Goal: Transaction & Acquisition: Purchase product/service

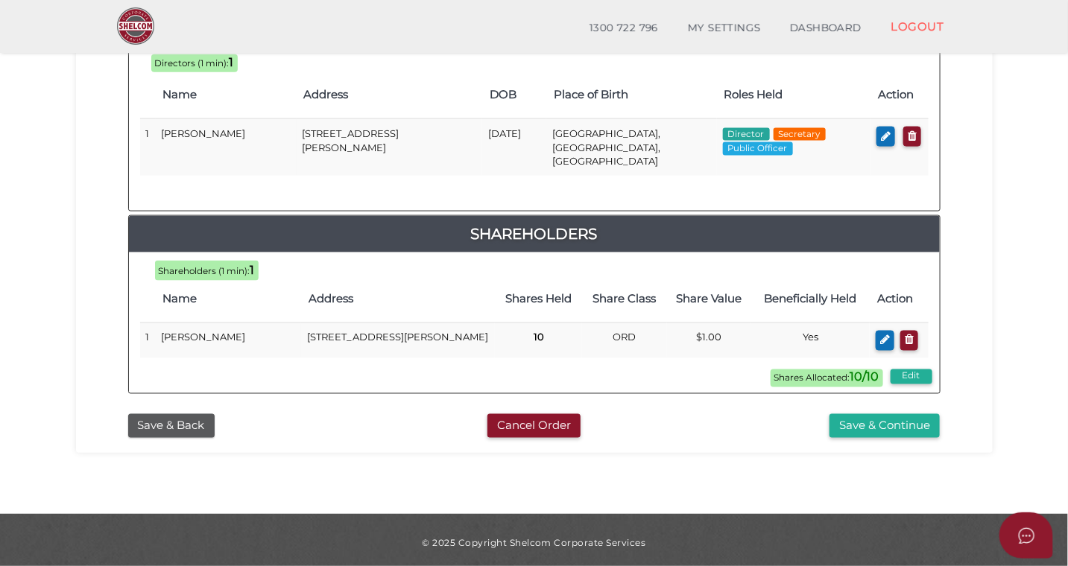
scroll to position [729, 0]
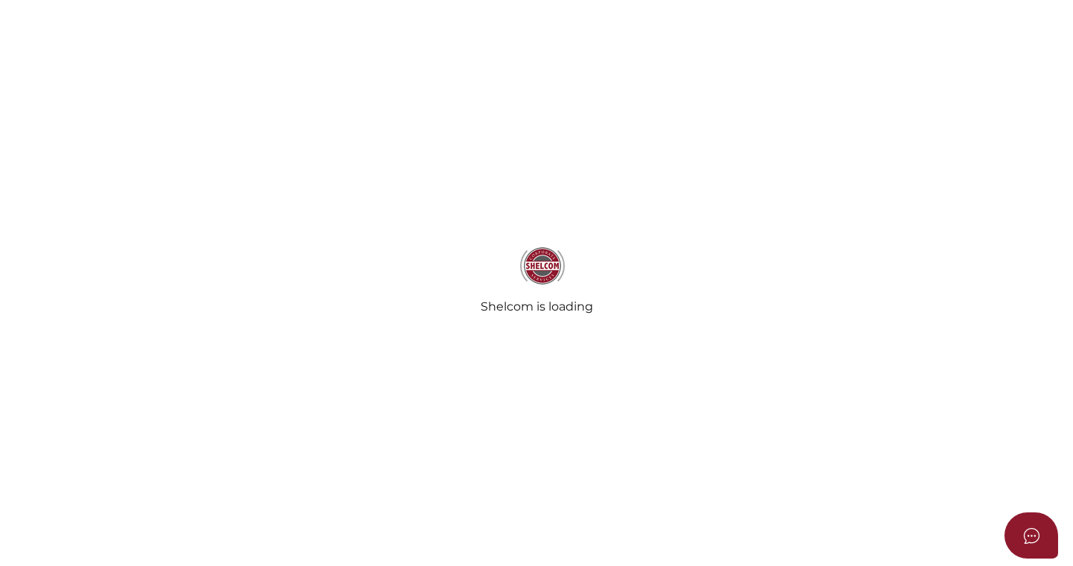
select select "Comb Binding"
radio input "true"
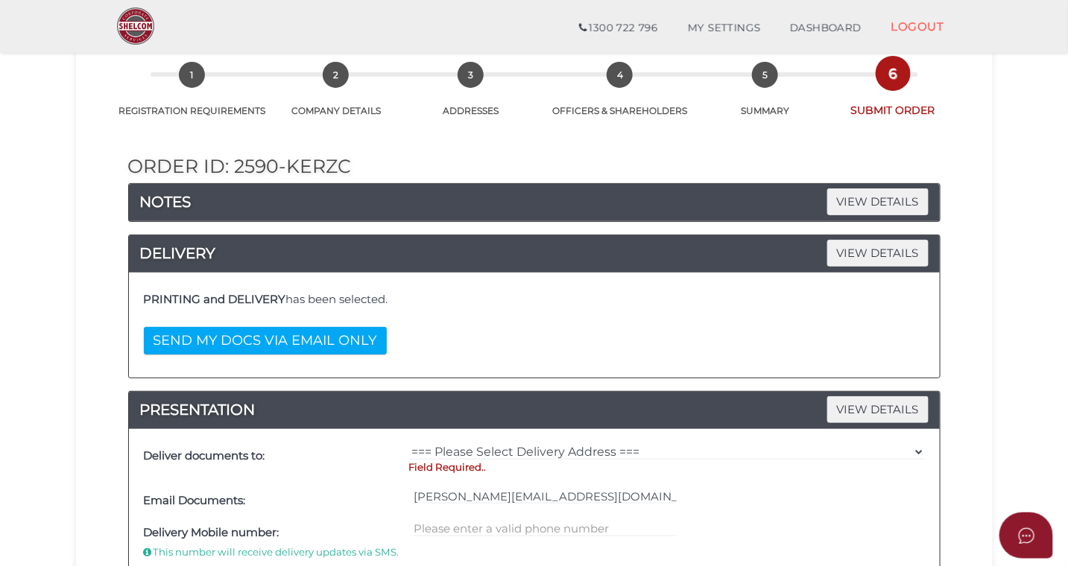
scroll to position [90, 0]
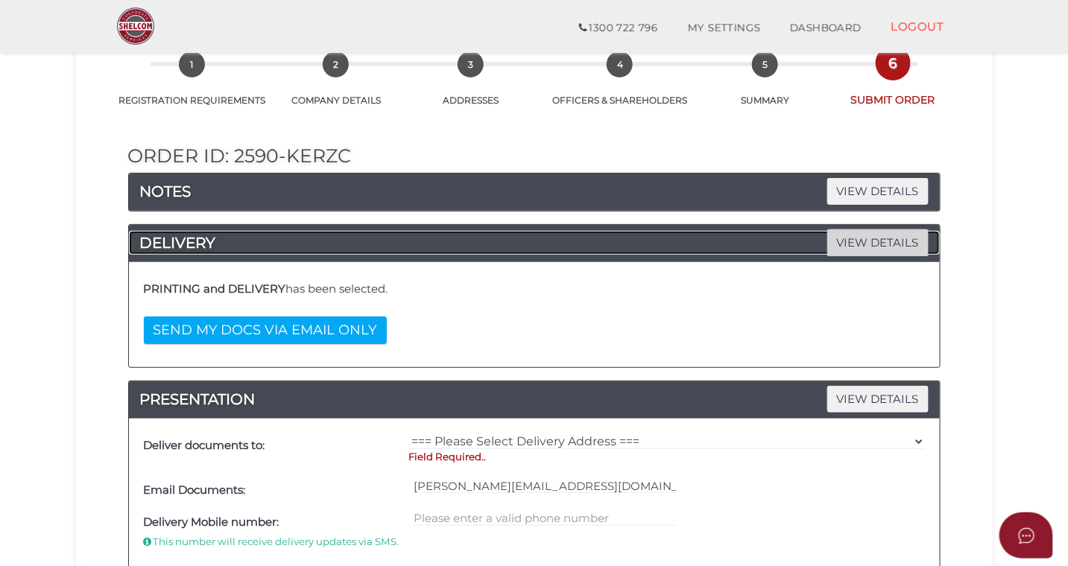
click at [863, 241] on span "VIEW DETAILS" at bounding box center [877, 243] width 101 height 26
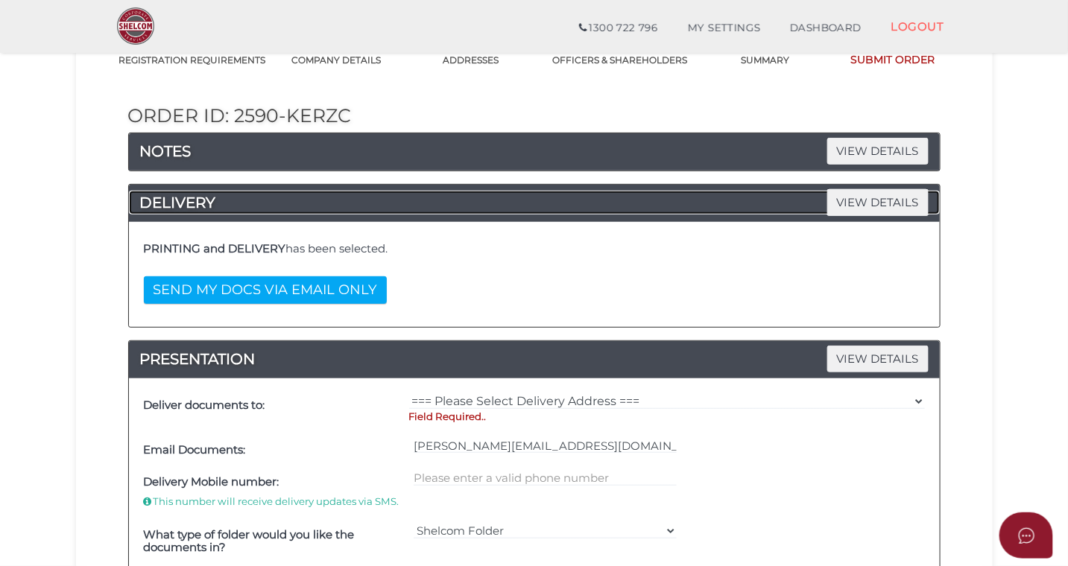
scroll to position [151, 0]
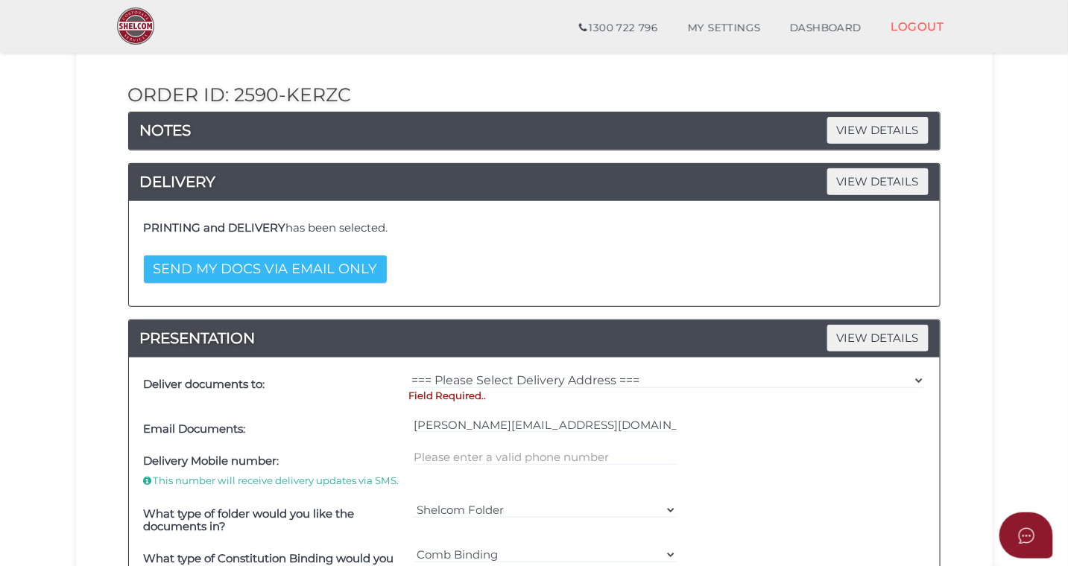
click at [305, 273] on button "SEND MY DOCS VIA EMAIL ONLY" at bounding box center [265, 270] width 243 height 28
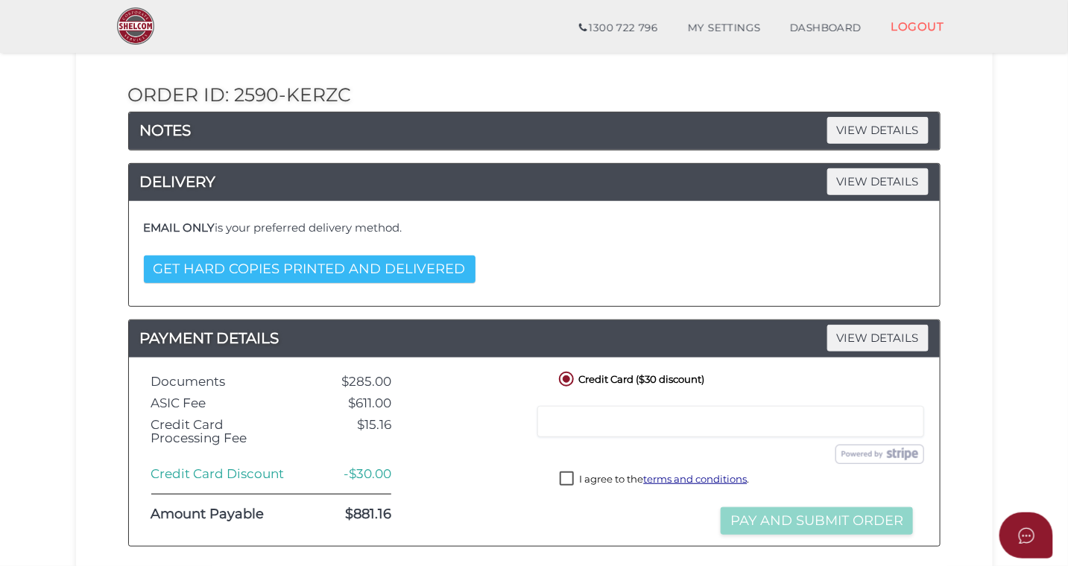
click at [235, 271] on button "GET HARD COPIES PRINTED AND DELIVERED" at bounding box center [310, 270] width 332 height 28
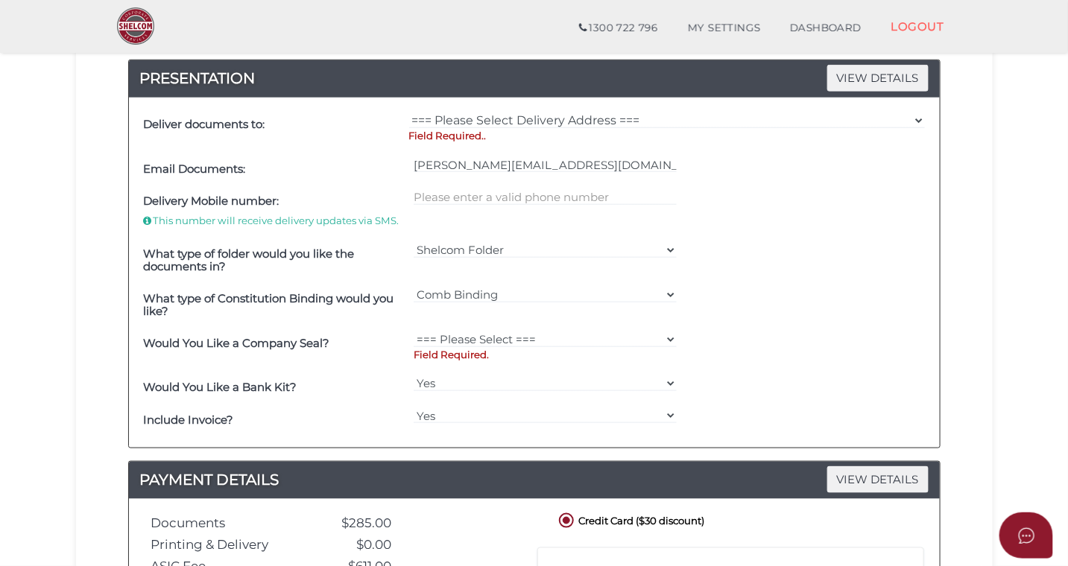
scroll to position [409, 0]
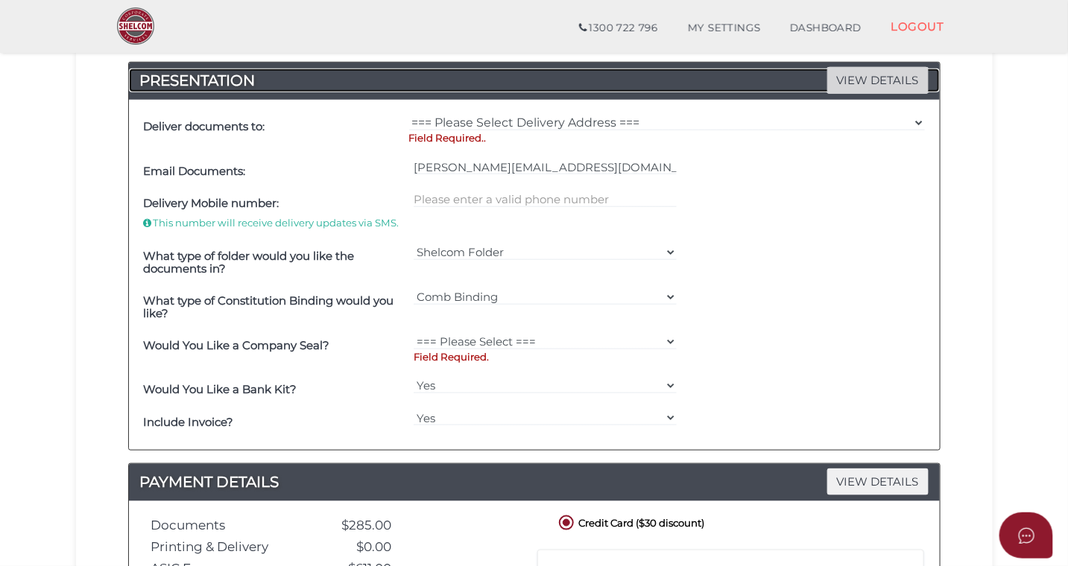
click at [858, 78] on span "VIEW DETAILS" at bounding box center [877, 80] width 101 height 26
click at [467, 139] on p "Field Required.." at bounding box center [667, 138] width 516 height 14
click at [670, 341] on select "=== Please Select === Fold Seal $50 No Seal" at bounding box center [545, 342] width 263 height 16
select select "0"
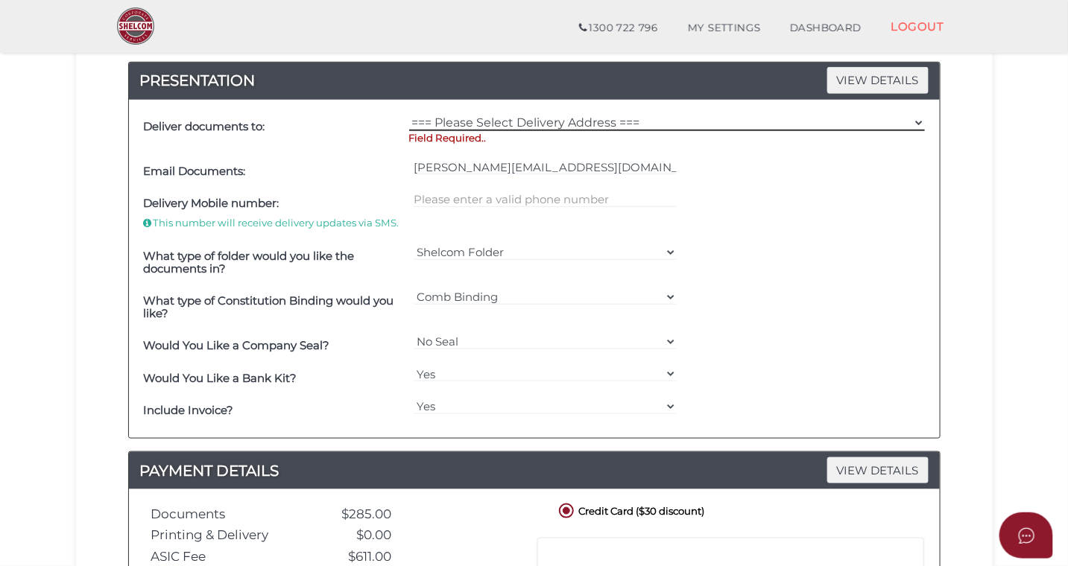
click at [476, 121] on select "=== Please Select Delivery Address === (User Address - Kerrie Guppy) 232 Youngs…" at bounding box center [667, 123] width 516 height 16
select select "0"
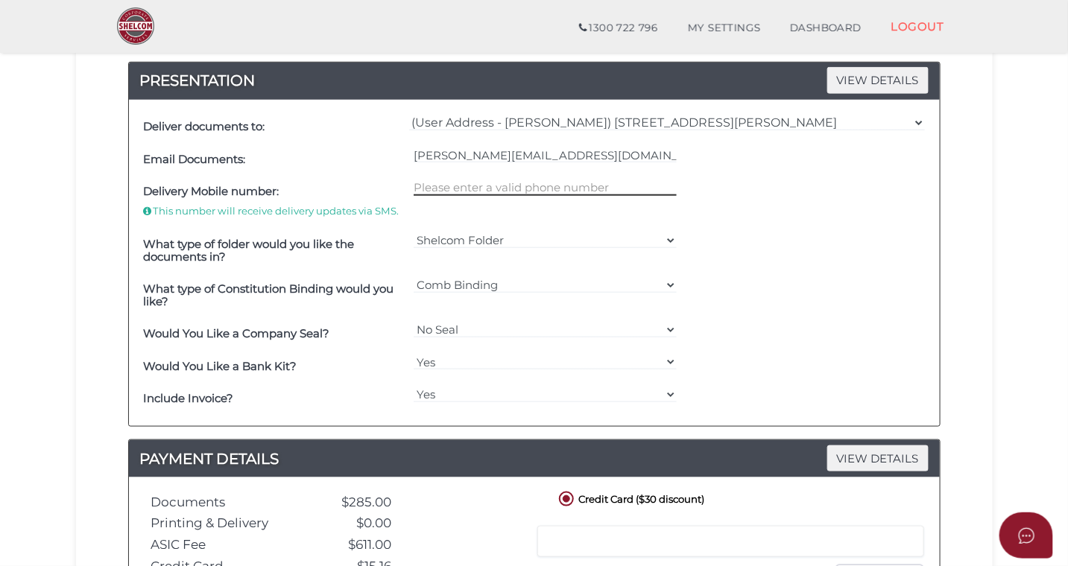
click at [474, 186] on input "text" at bounding box center [545, 188] width 263 height 16
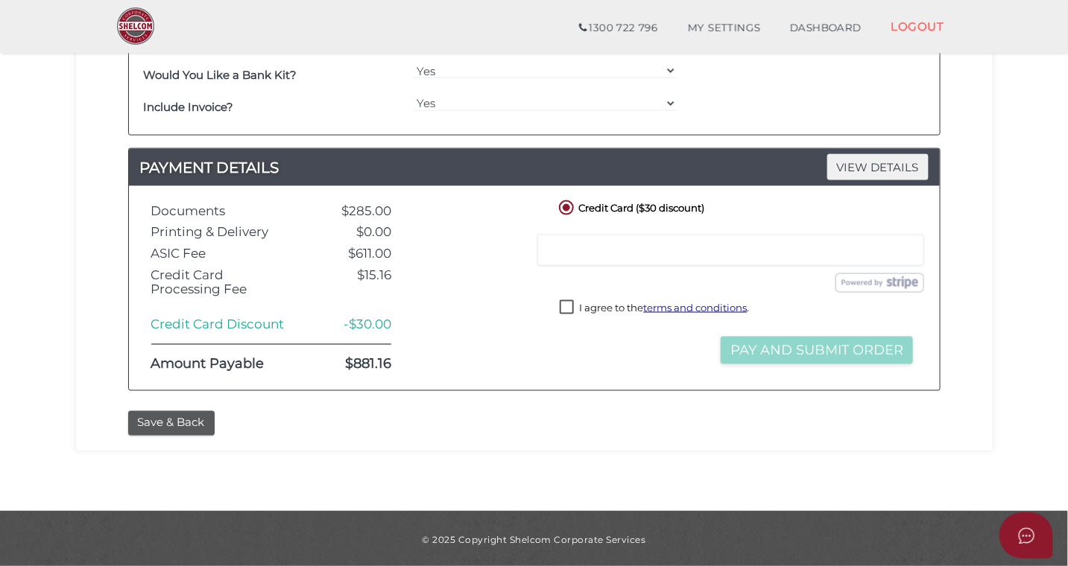
scroll to position [703, 0]
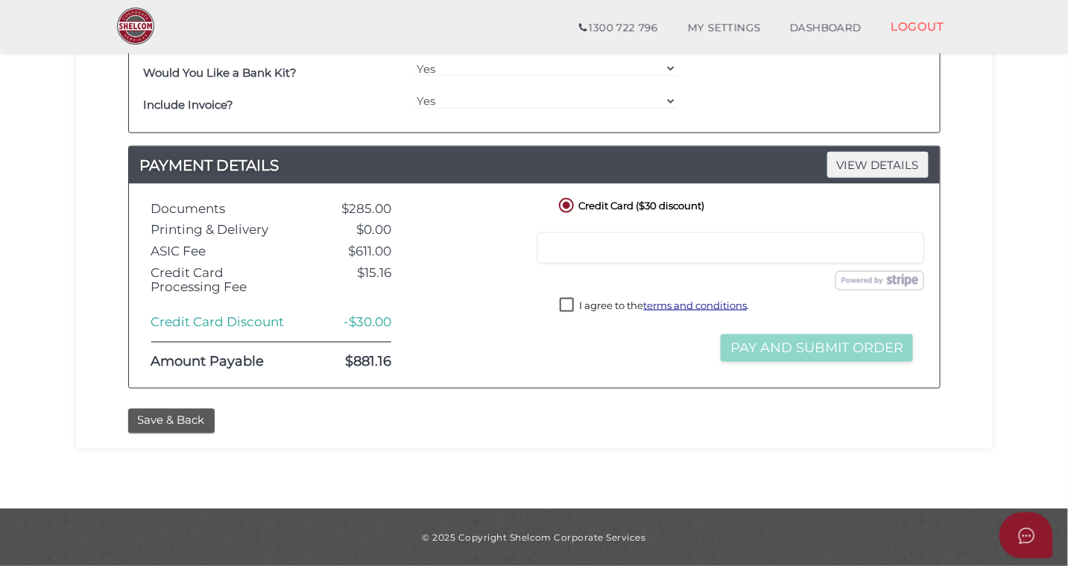
type input "0418379329"
click at [568, 306] on label "I agree to the terms and conditions ." at bounding box center [654, 307] width 189 height 19
checkbox input "true"
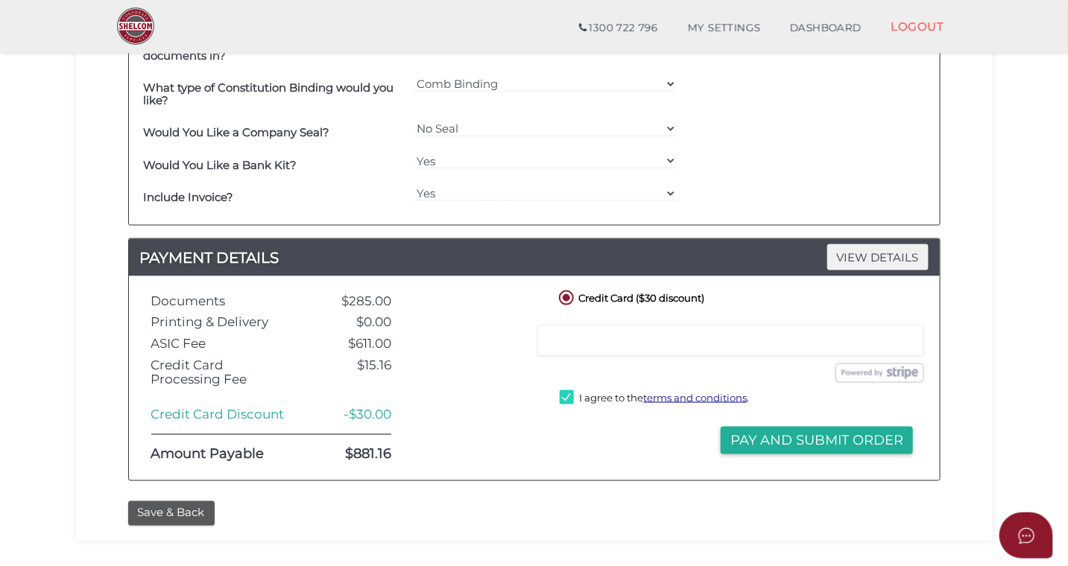
scroll to position [616, 0]
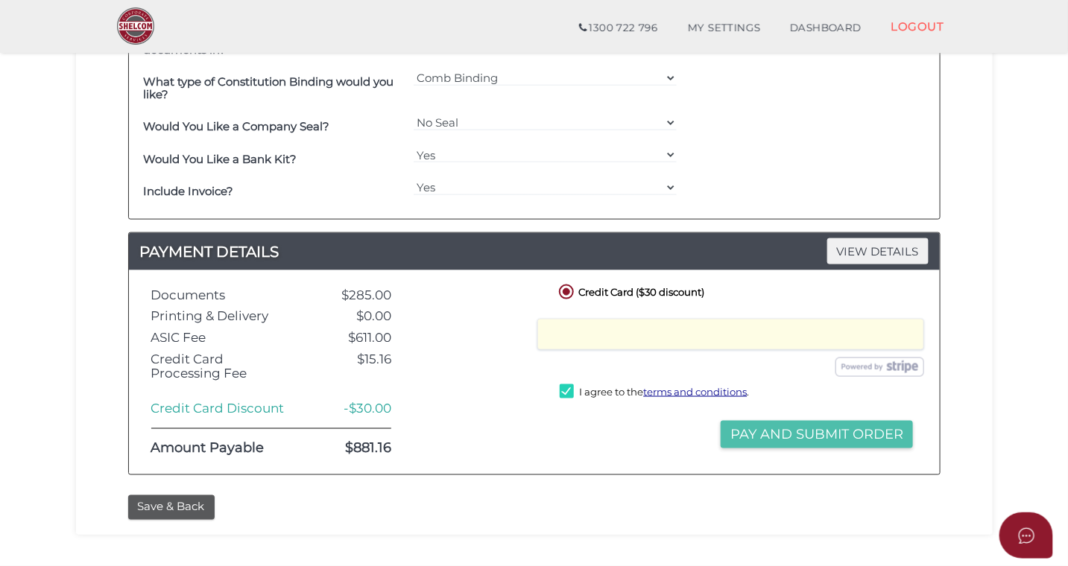
click at [778, 437] on button "Pay and Submit Order" at bounding box center [817, 435] width 192 height 28
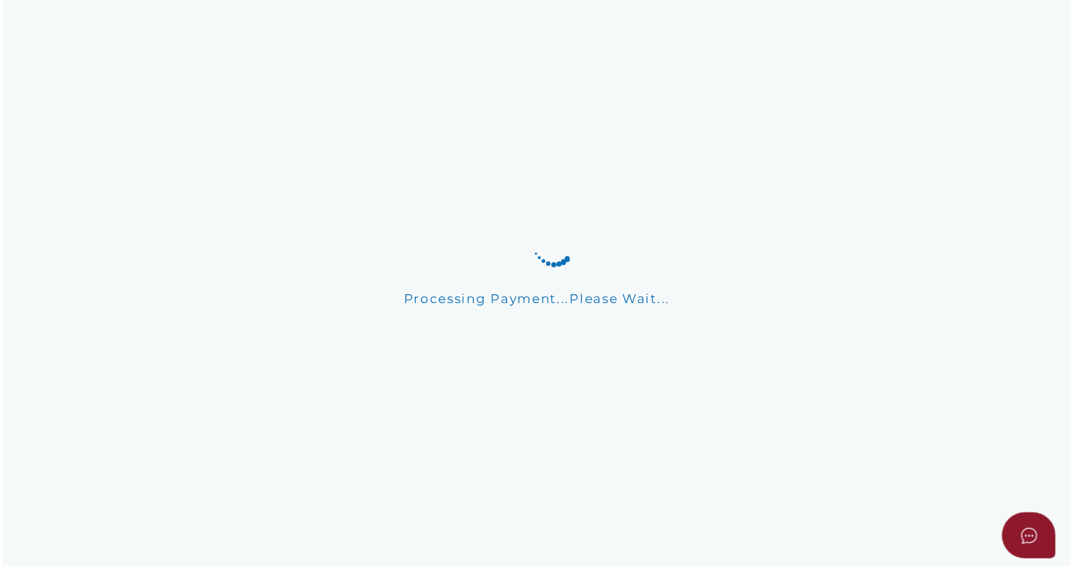
scroll to position [0, 0]
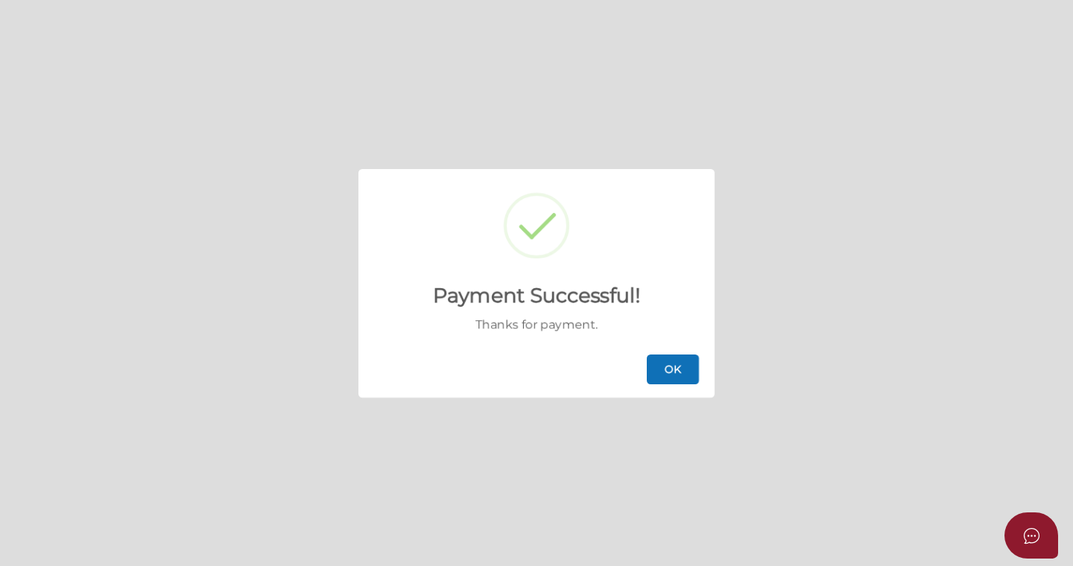
click at [674, 373] on button "OK" at bounding box center [673, 370] width 52 height 30
